Goal: Information Seeking & Learning: Learn about a topic

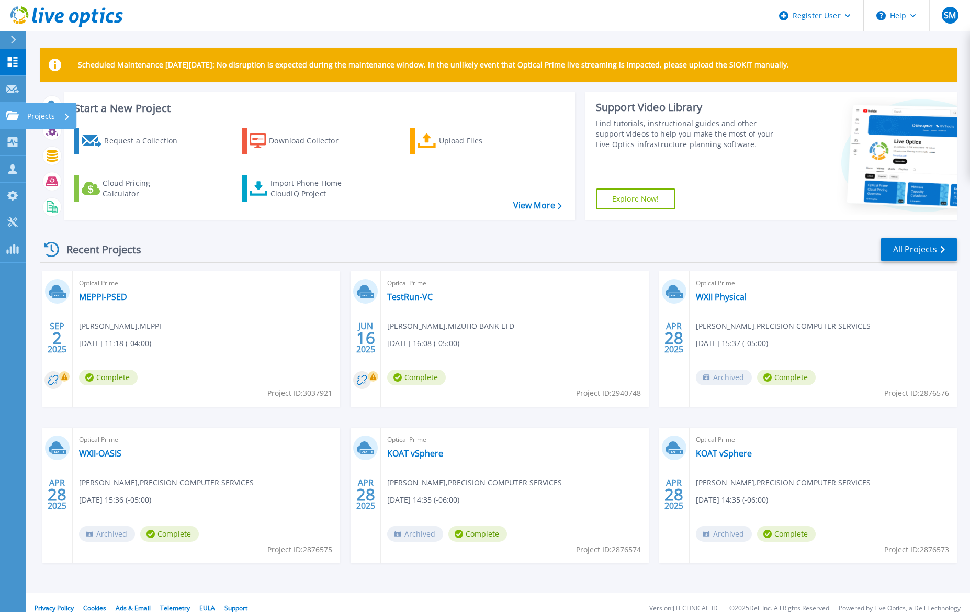
click at [14, 116] on icon at bounding box center [12, 115] width 13 height 9
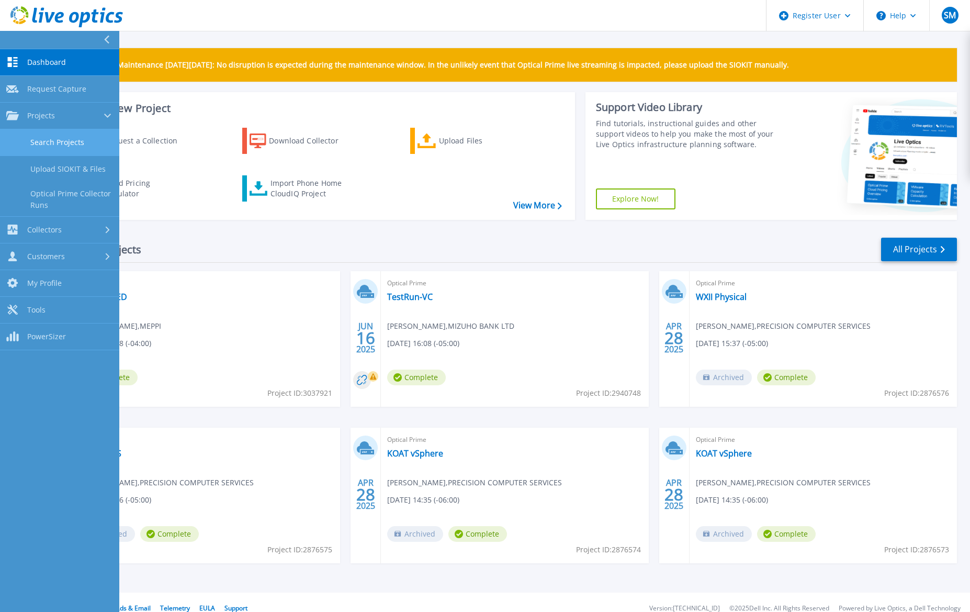
click at [53, 151] on link "Search Projects" at bounding box center [59, 142] width 119 height 27
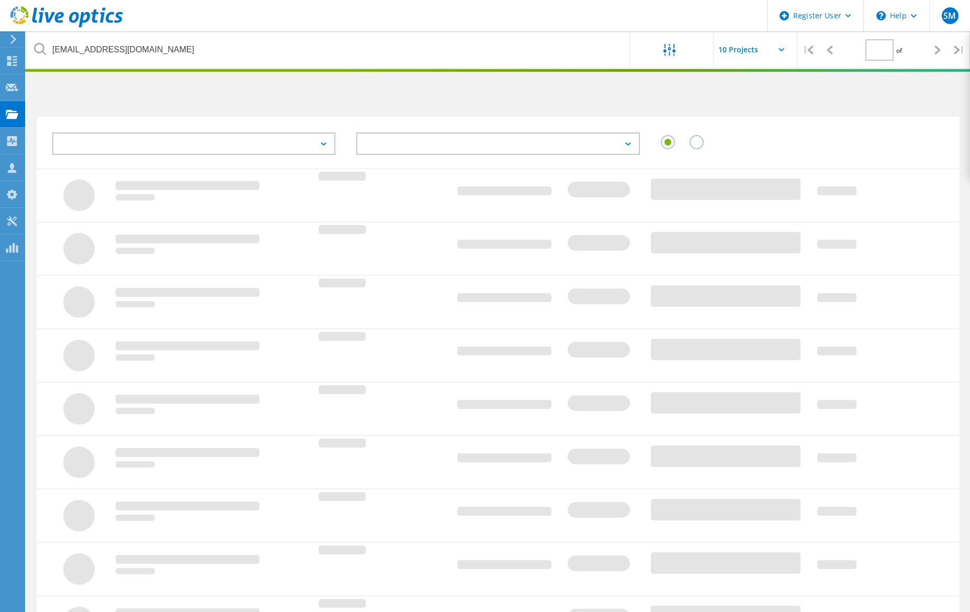
type input "1"
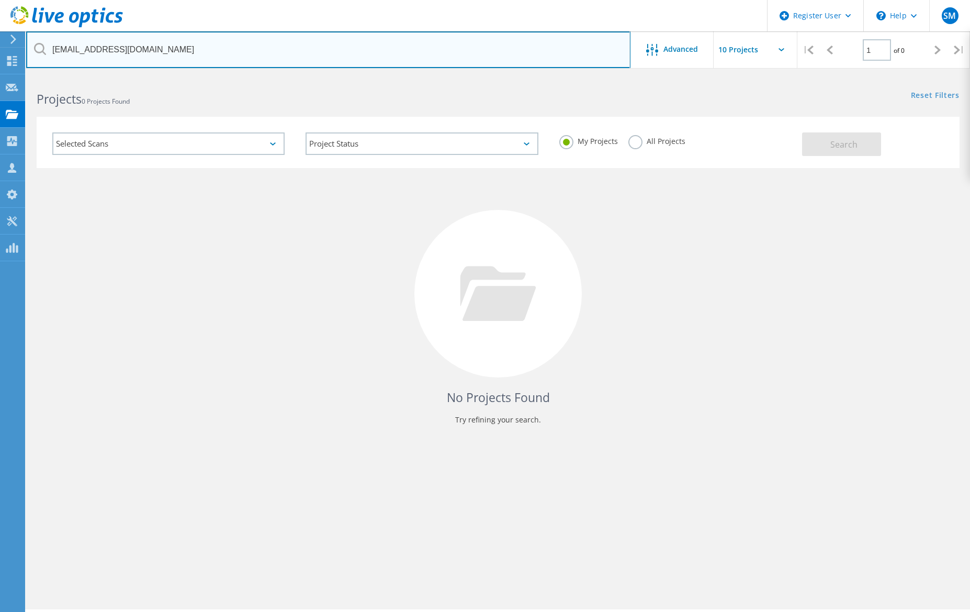
click at [310, 47] on input "[EMAIL_ADDRESS][DOMAIN_NAME]" at bounding box center [328, 49] width 605 height 37
paste input "[EMAIL_ADDRESS][DOMAIN_NAME]"
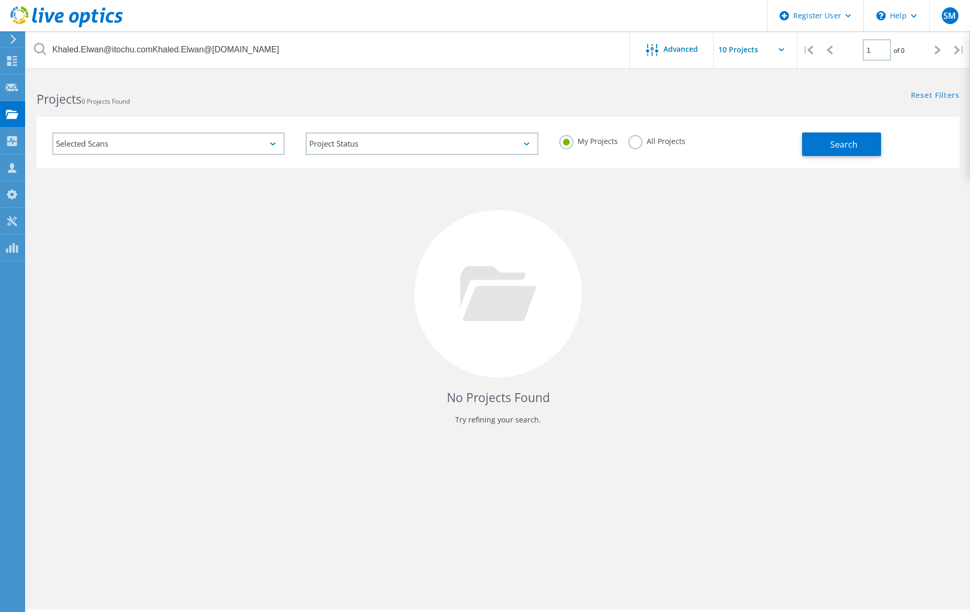
click at [637, 141] on label "All Projects" at bounding box center [657, 140] width 57 height 10
click at [0, 0] on input "All Projects" at bounding box center [0, 0] width 0 height 0
click at [835, 140] on span "Search" at bounding box center [844, 145] width 27 height 12
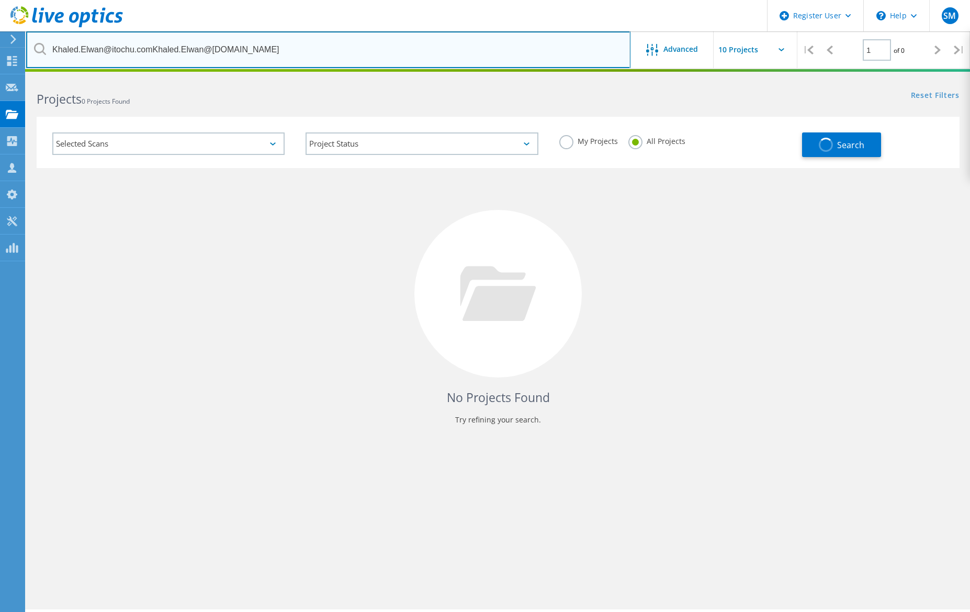
drag, startPoint x: 154, startPoint y: 46, endPoint x: 362, endPoint y: 45, distance: 208.3
click at [362, 45] on input "Khaled.Elwan@itochu.comKhaled.Elwan@itochu.com" at bounding box center [328, 49] width 605 height 37
type input "Khaled.Elwan@itochu.com"
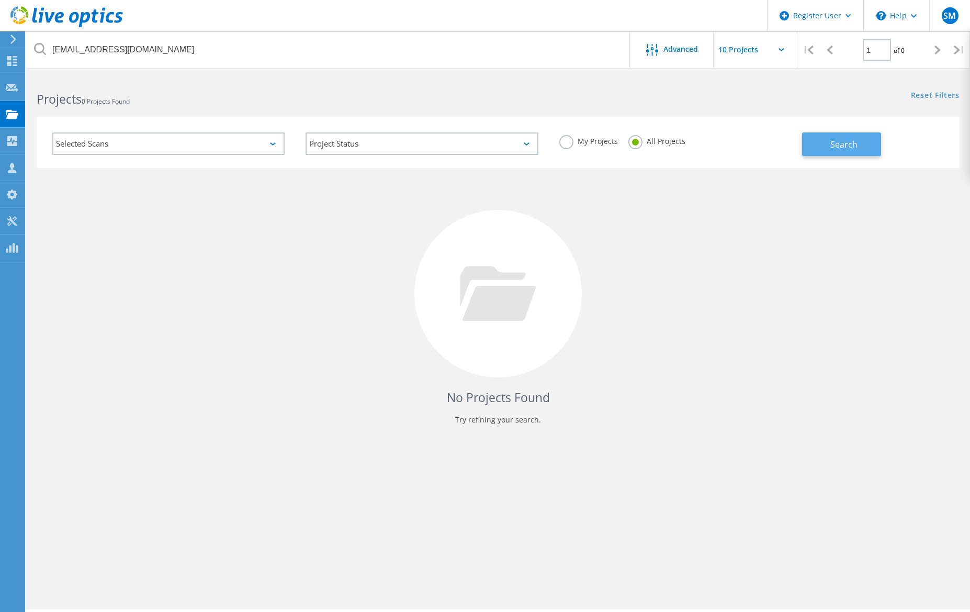
click at [847, 149] on span "Search" at bounding box center [844, 145] width 27 height 12
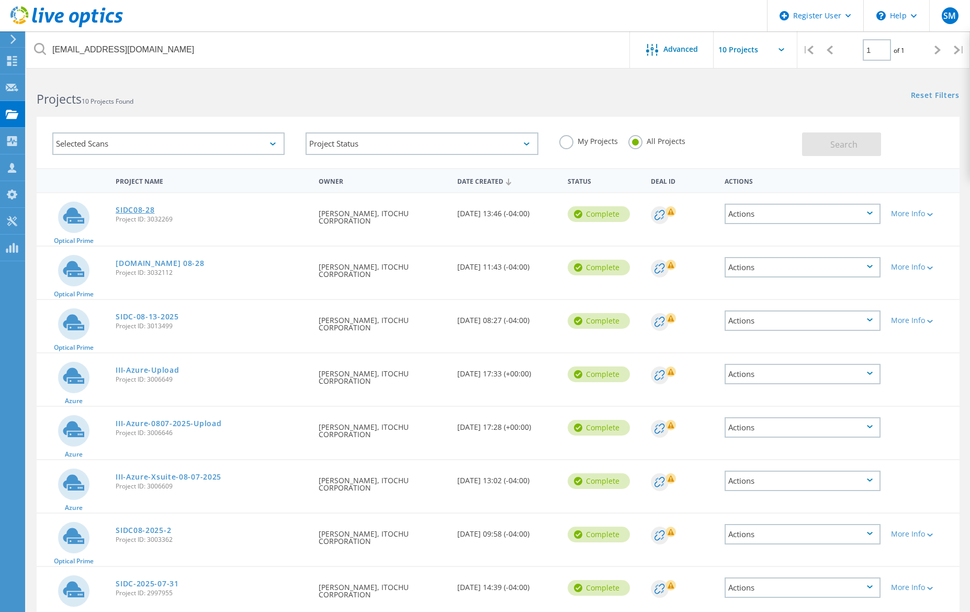
click at [132, 208] on link "SIDC08-28" at bounding box center [135, 209] width 39 height 7
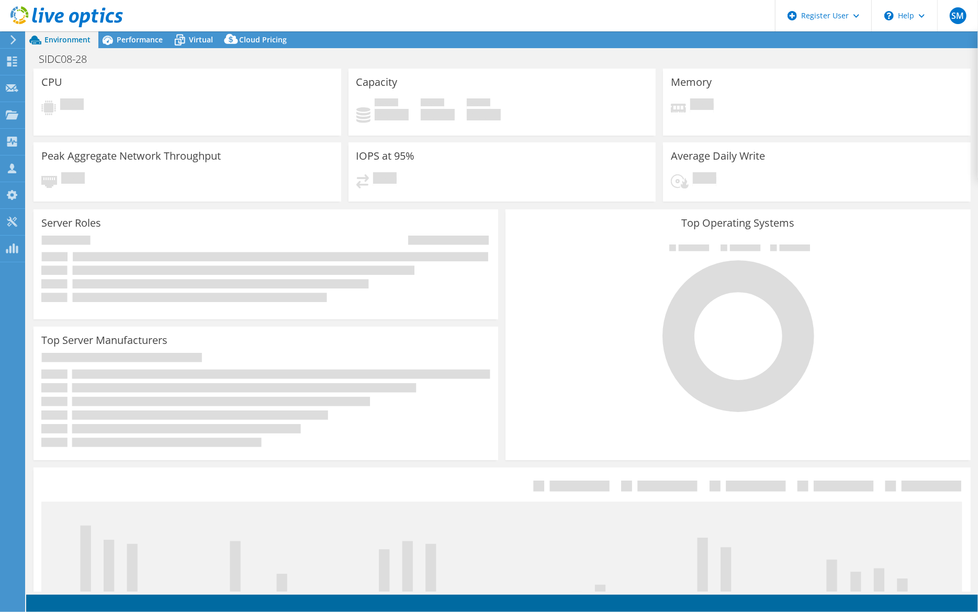
select select "USD"
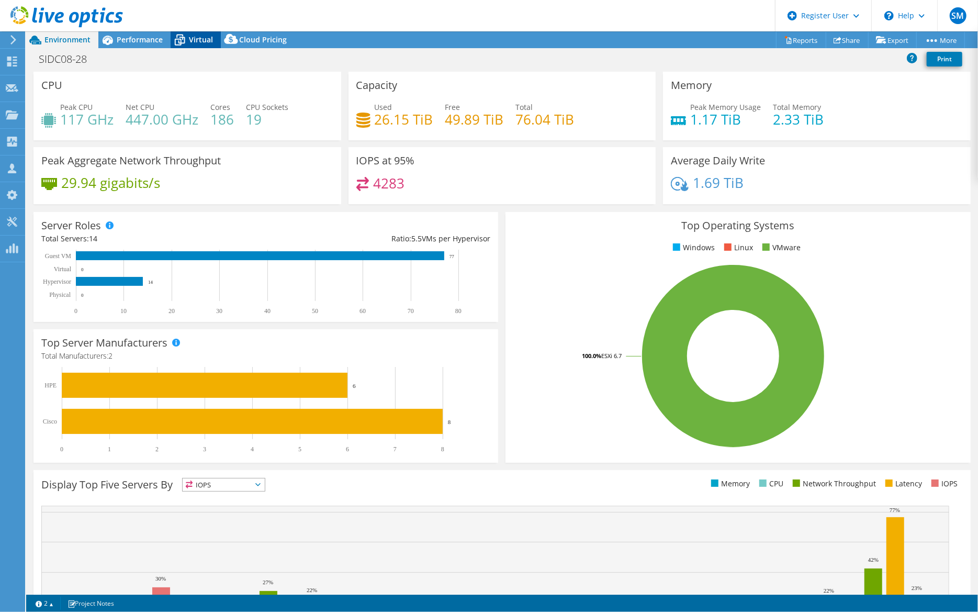
click at [210, 36] on span "Virtual" at bounding box center [201, 40] width 24 height 10
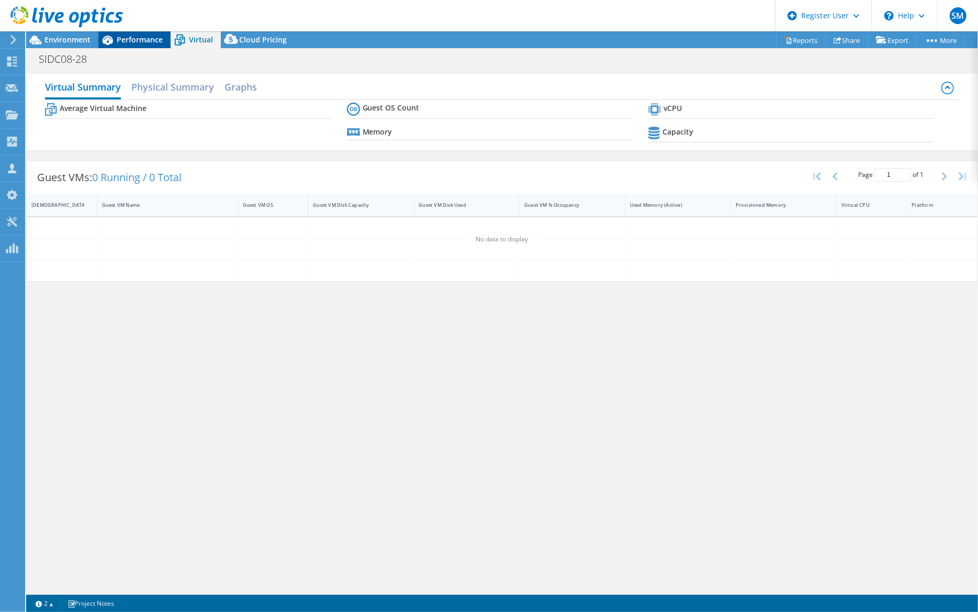
click at [135, 38] on span "Performance" at bounding box center [140, 40] width 46 height 10
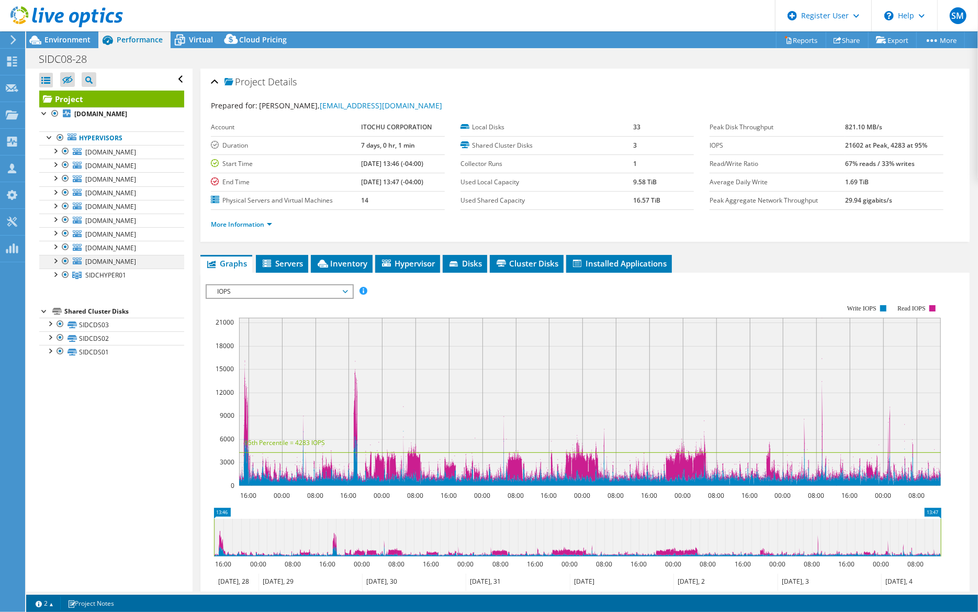
click at [67, 259] on div at bounding box center [65, 261] width 10 height 13
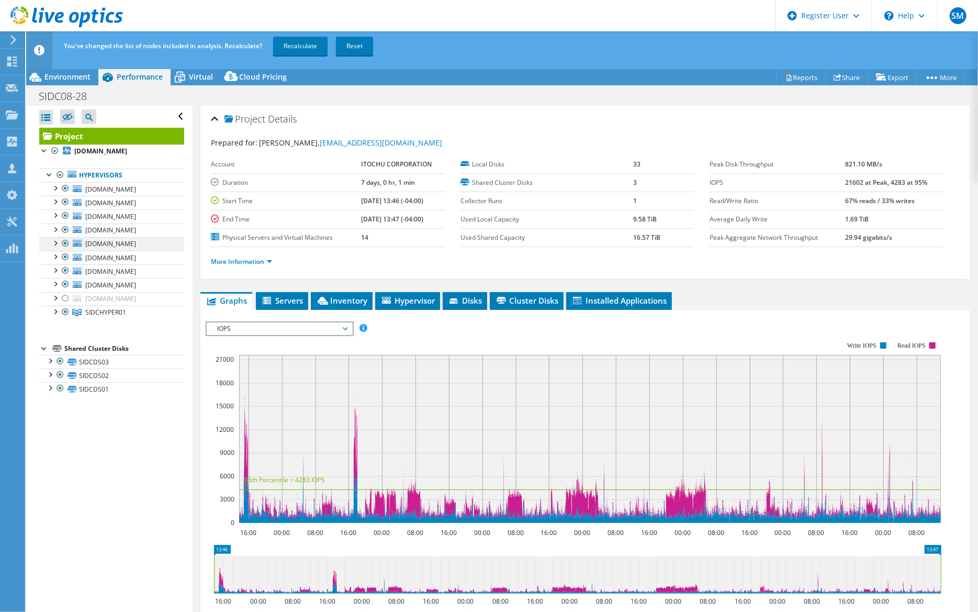
click at [65, 244] on div at bounding box center [65, 243] width 10 height 13
click at [65, 256] on div at bounding box center [65, 257] width 10 height 13
click at [63, 269] on div at bounding box center [65, 270] width 10 height 13
click at [62, 281] on div at bounding box center [65, 284] width 10 height 13
click at [63, 227] on div at bounding box center [65, 230] width 10 height 13
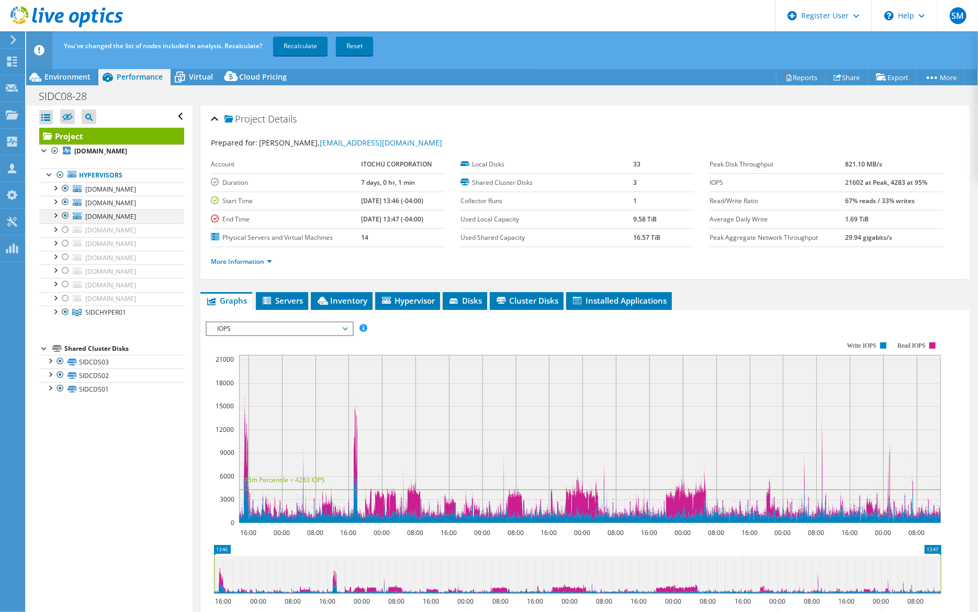
click at [68, 212] on div at bounding box center [65, 215] width 10 height 13
click at [64, 199] on div at bounding box center [65, 202] width 10 height 13
click at [64, 191] on div at bounding box center [65, 188] width 10 height 13
click at [290, 48] on link "Recalculate" at bounding box center [300, 46] width 54 height 19
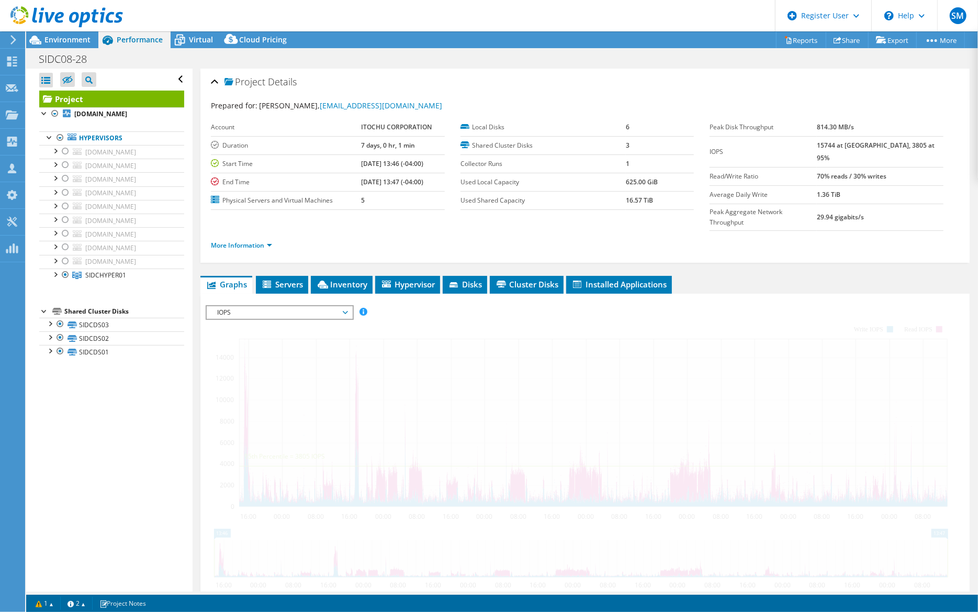
click at [53, 42] on span "Environment" at bounding box center [67, 40] width 46 height 10
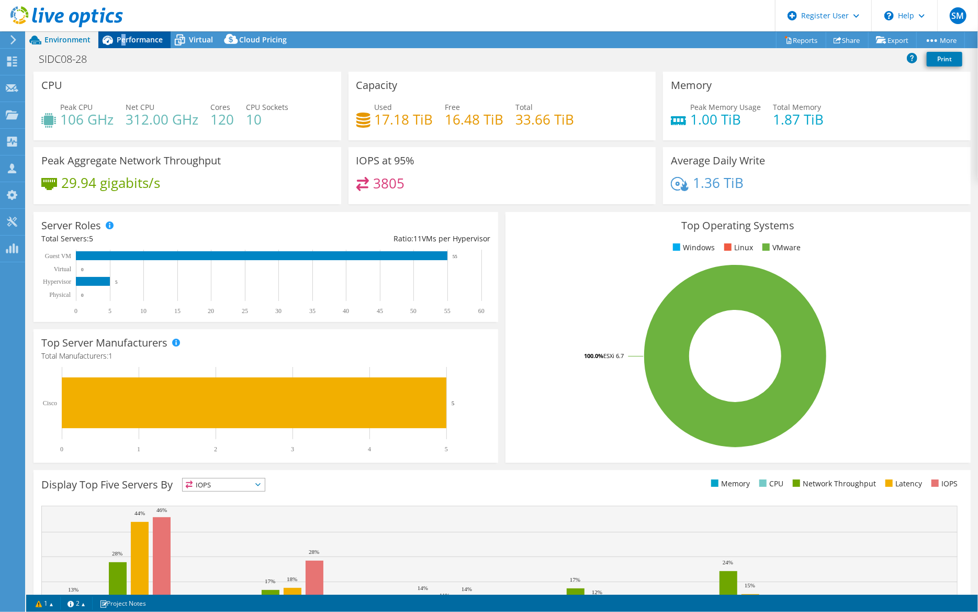
click at [126, 39] on span "Performance" at bounding box center [140, 40] width 46 height 10
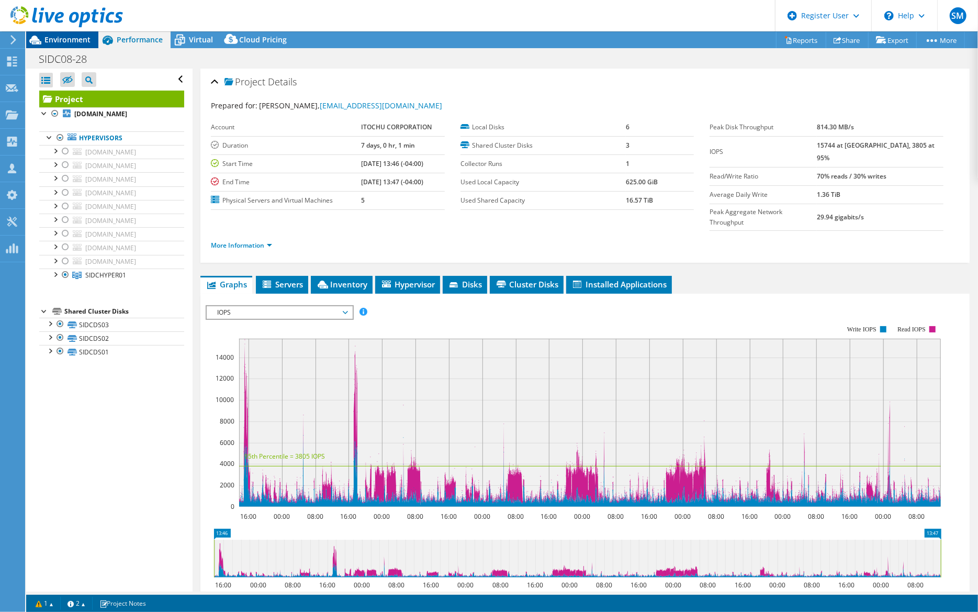
click at [71, 42] on span "Environment" at bounding box center [67, 40] width 46 height 10
